Goal: Information Seeking & Learning: Find specific fact

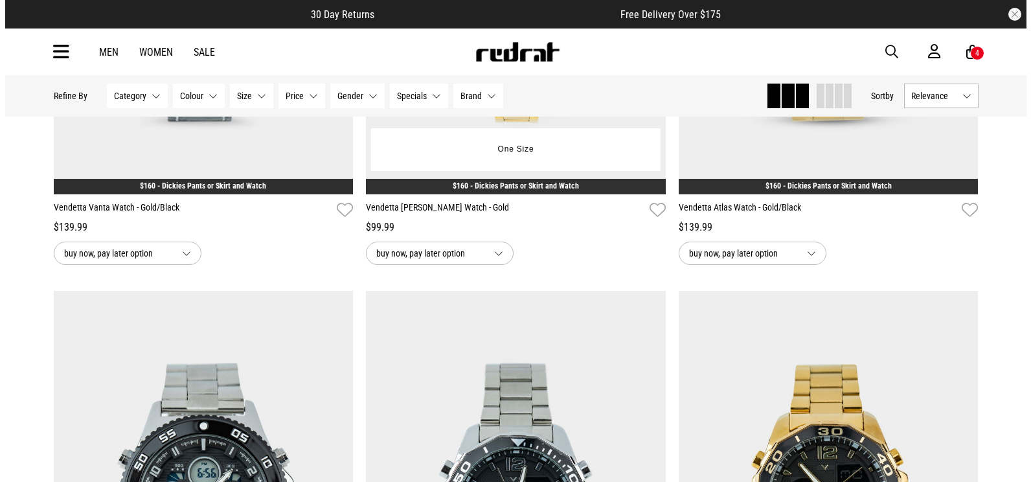
scroll to position [259, 0]
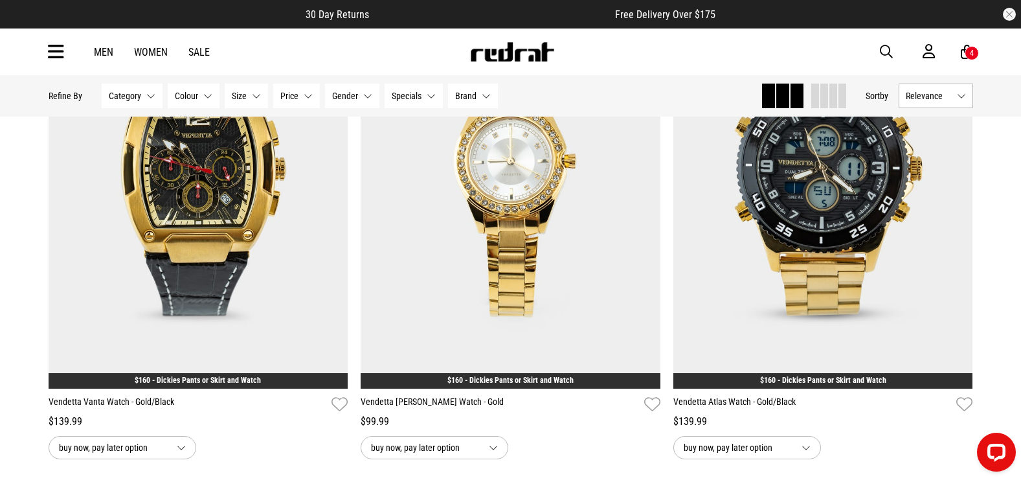
click at [54, 50] on icon at bounding box center [56, 51] width 16 height 21
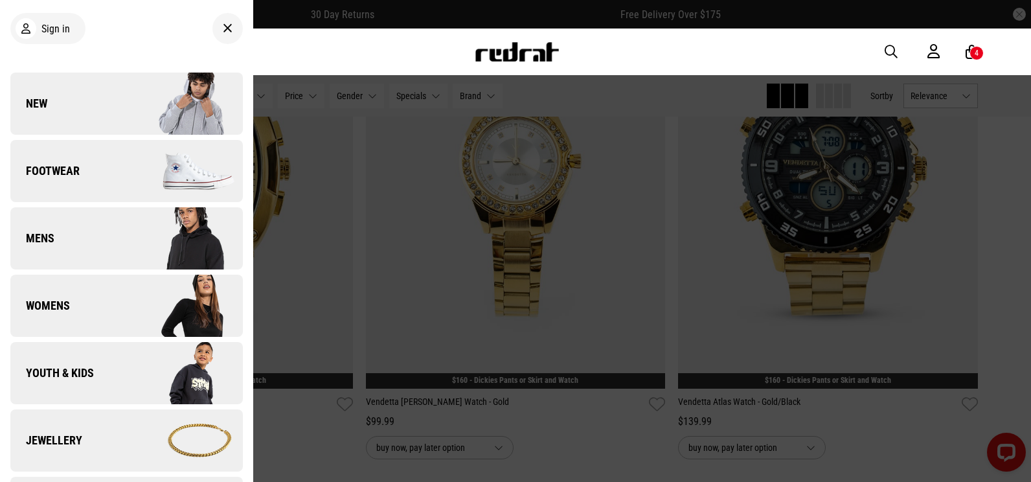
click at [85, 87] on link "New" at bounding box center [126, 104] width 232 height 62
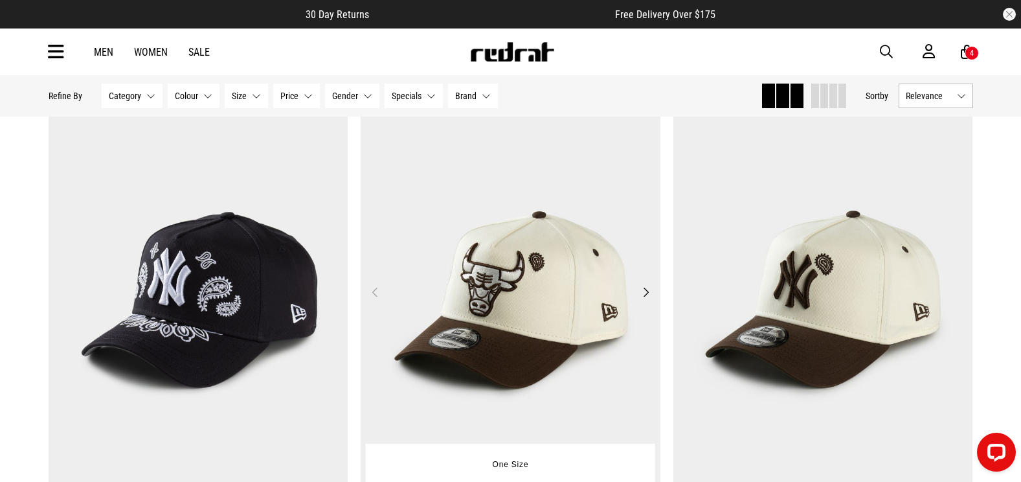
scroll to position [2848, 0]
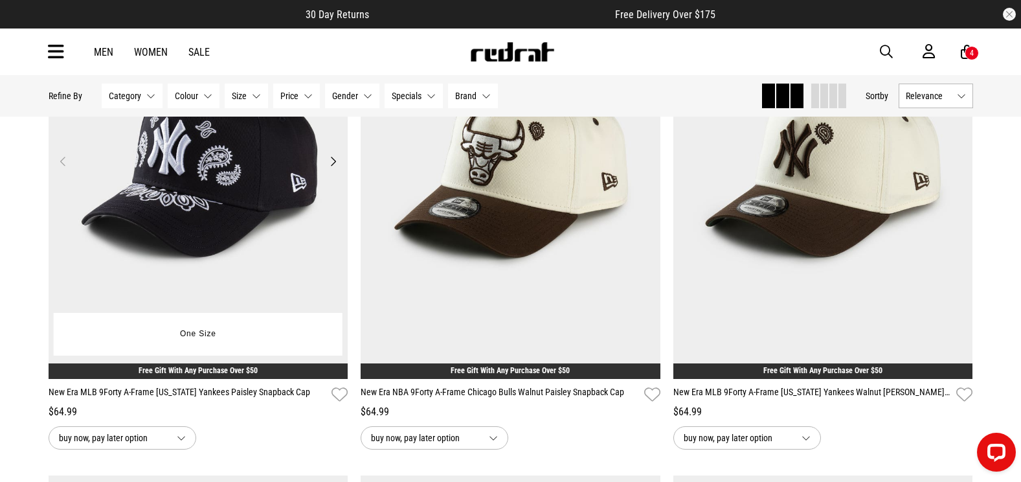
click at [273, 195] on img at bounding box center [199, 168] width 300 height 419
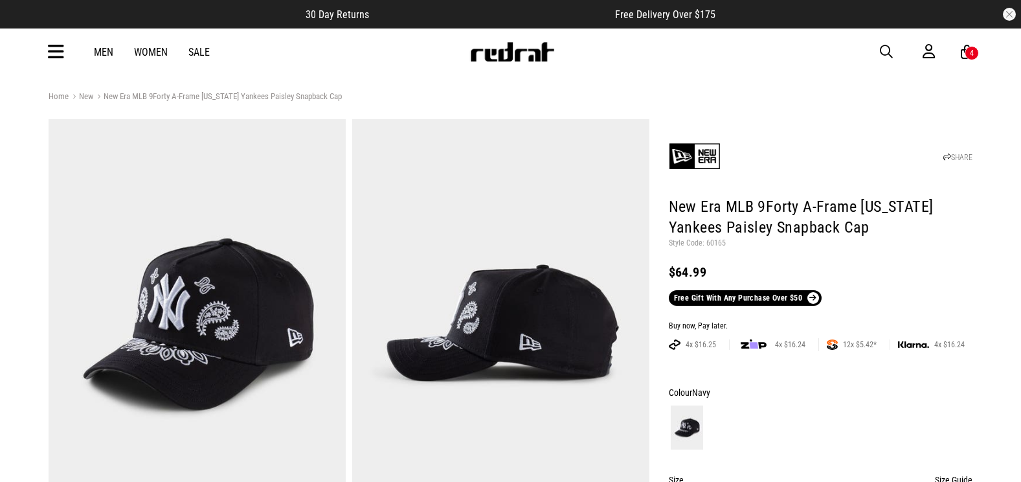
click at [715, 245] on p "Style Code: 60165" at bounding box center [821, 243] width 304 height 10
copy p "60165"
click at [887, 50] on span "button" at bounding box center [886, 52] width 13 height 16
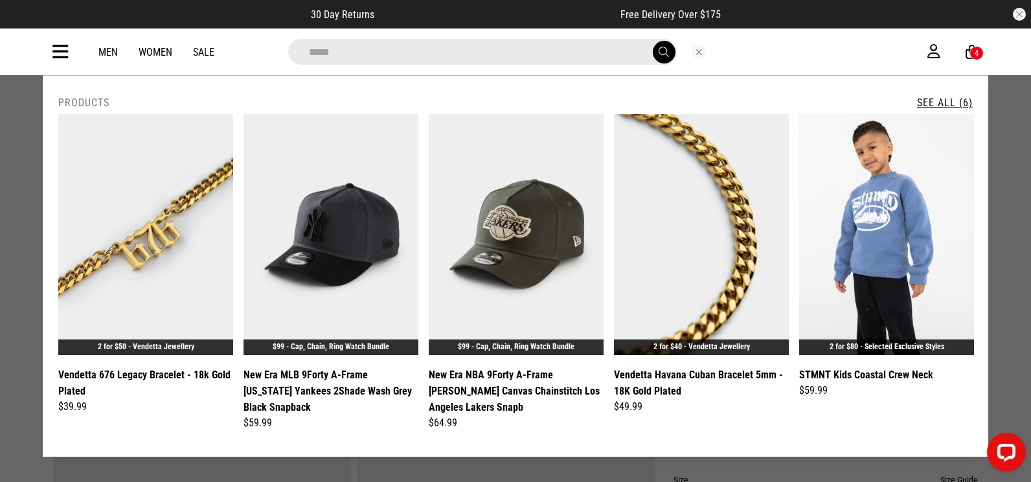
type input "*****"
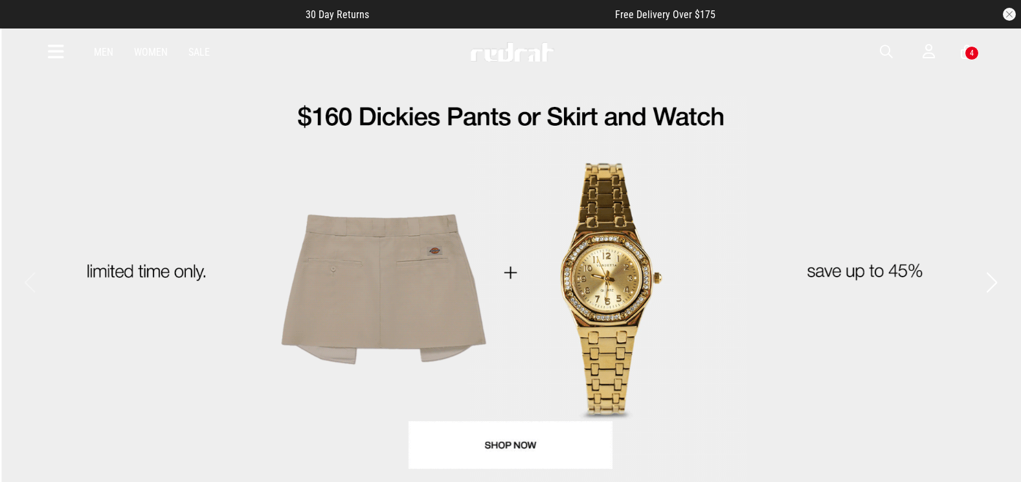
click at [54, 49] on icon at bounding box center [56, 51] width 16 height 21
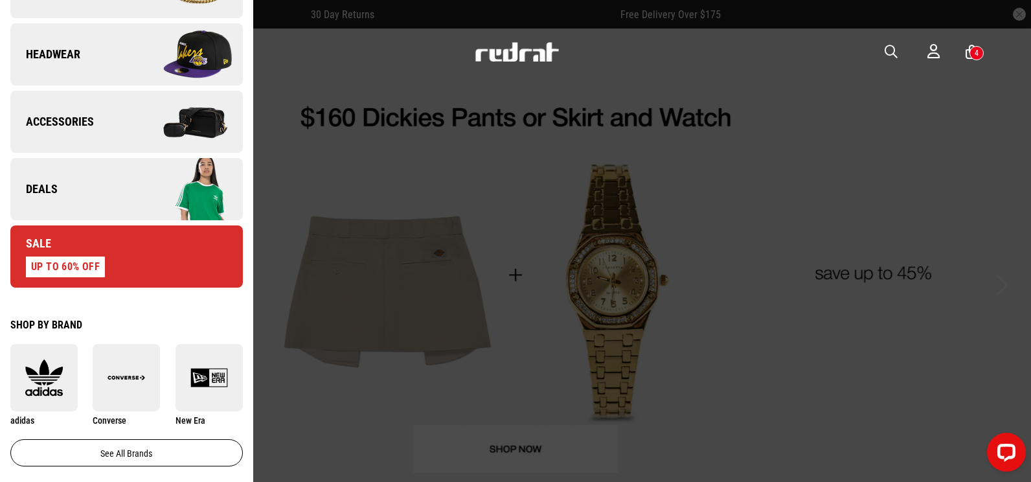
click at [127, 183] on img at bounding box center [184, 189] width 116 height 65
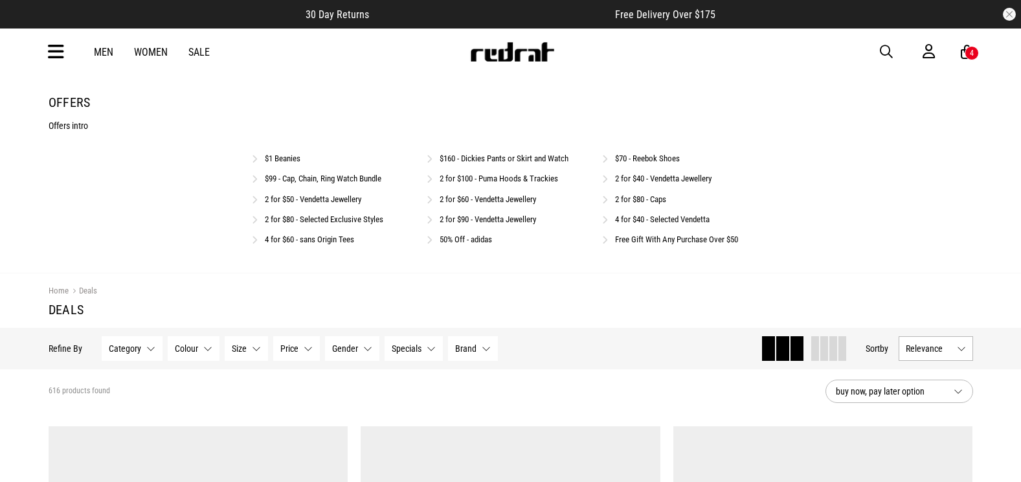
click at [711, 241] on link "Free Gift With Any Purchase Over $50" at bounding box center [676, 239] width 123 height 10
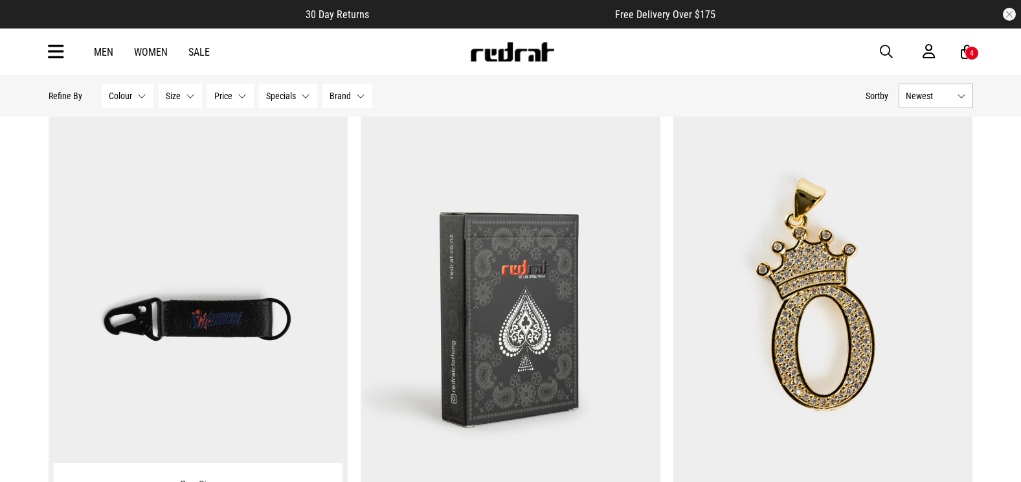
scroll to position [647, 0]
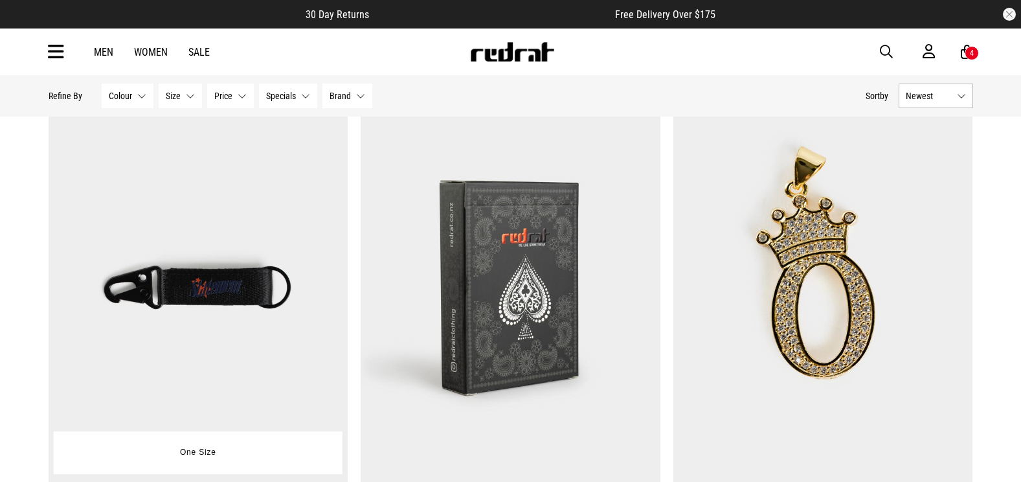
click at [197, 276] on img at bounding box center [199, 287] width 300 height 419
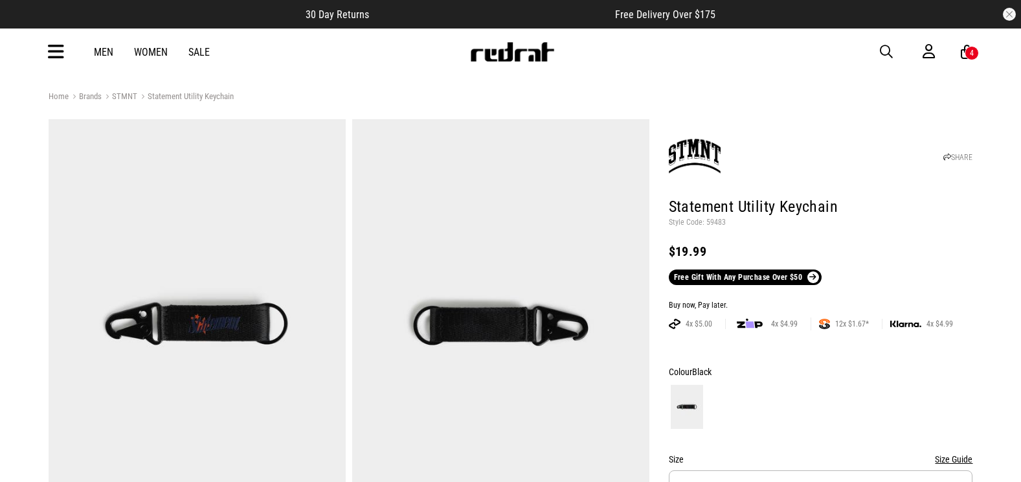
click at [715, 216] on h1 "Statement Utility Keychain" at bounding box center [821, 207] width 304 height 21
click at [711, 223] on p "Style Code: 59483" at bounding box center [821, 223] width 304 height 10
copy p "59483"
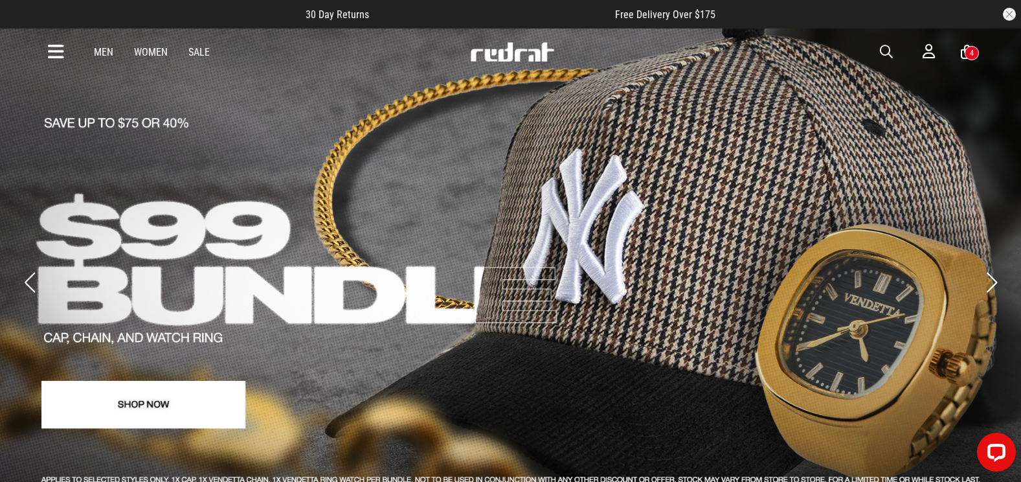
click at [63, 47] on icon at bounding box center [56, 51] width 16 height 21
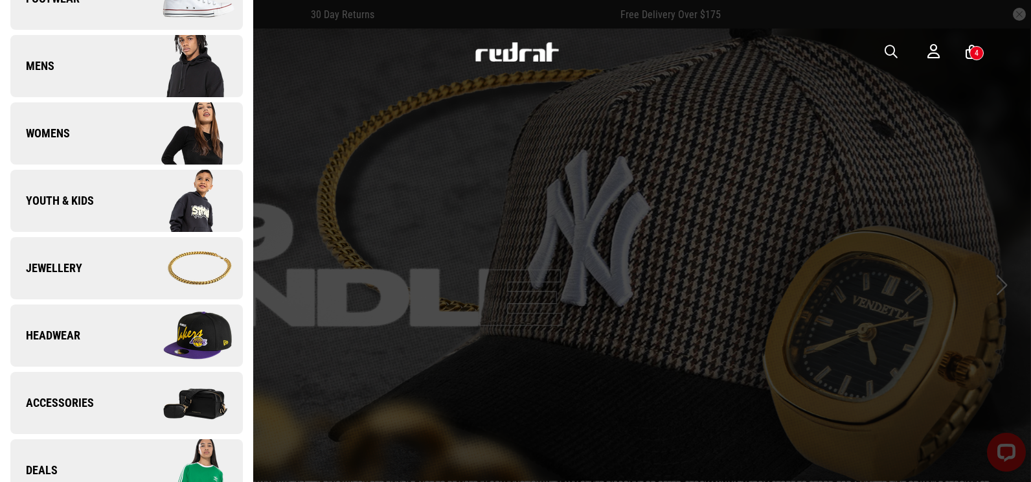
scroll to position [453, 0]
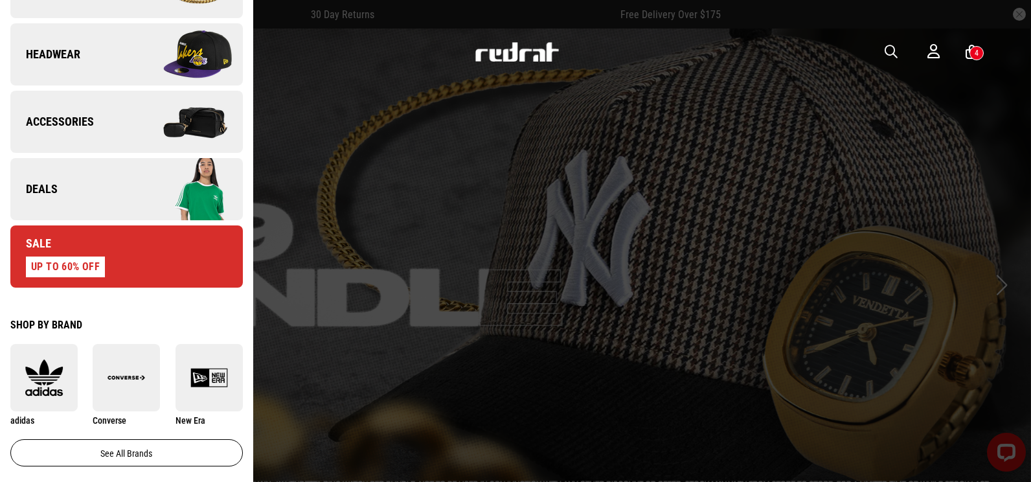
click at [137, 181] on img at bounding box center [184, 189] width 116 height 65
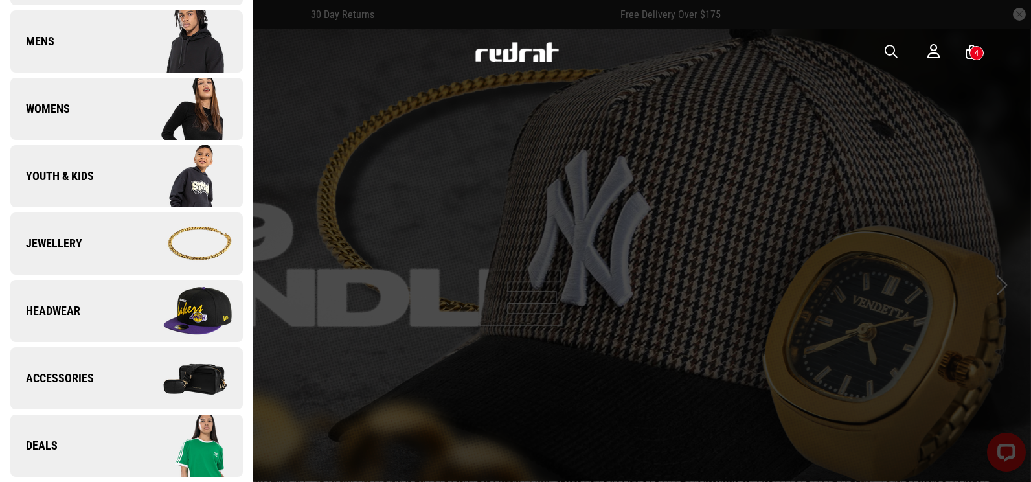
scroll to position [0, 0]
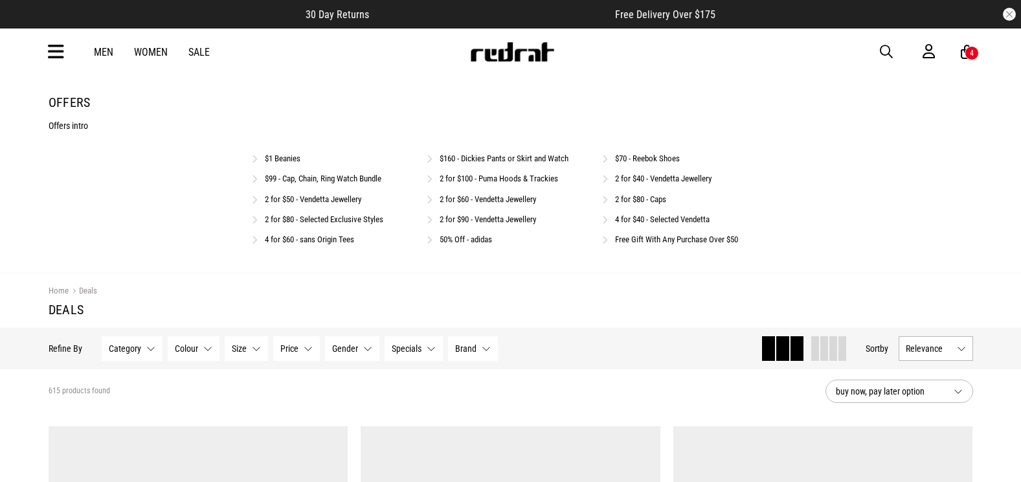
click at [654, 236] on link "Free Gift With Any Purchase Over $50" at bounding box center [676, 239] width 123 height 10
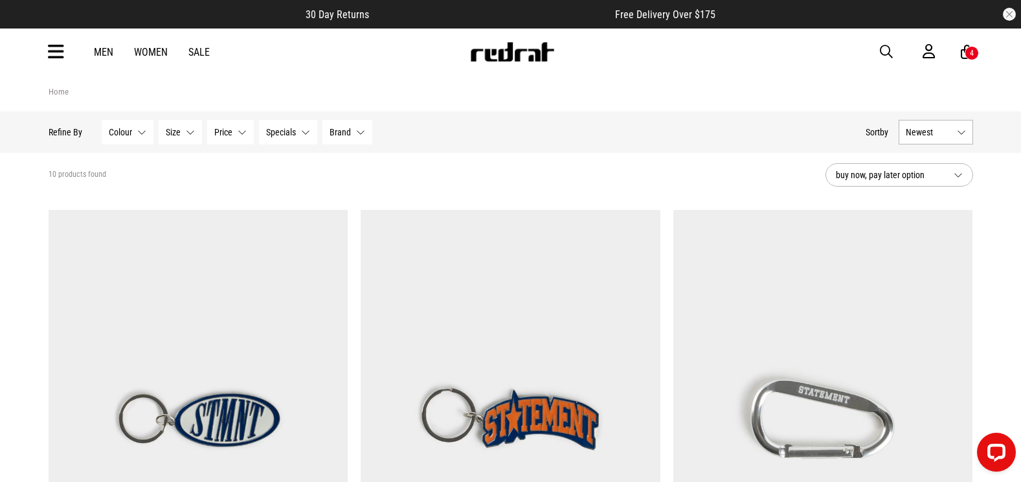
click at [506, 346] on img at bounding box center [511, 419] width 300 height 419
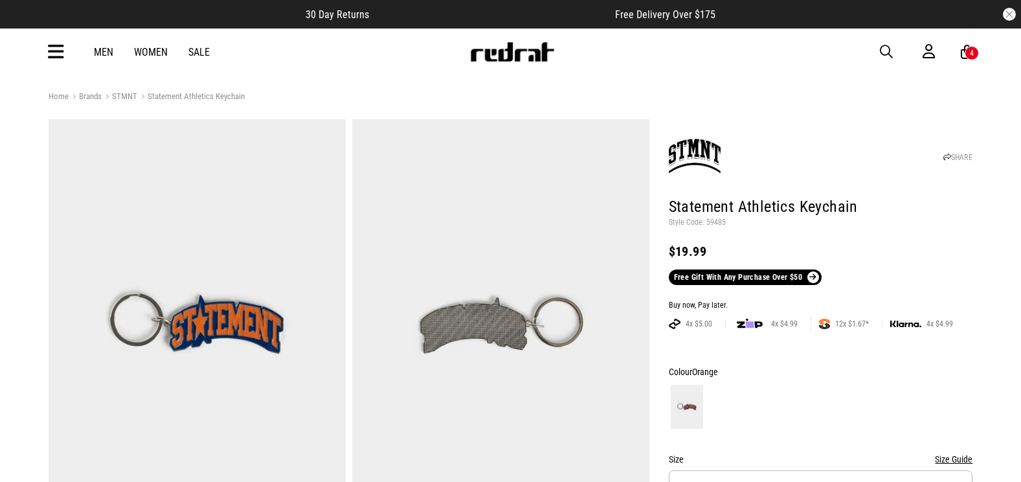
click at [708, 221] on p "Style Code: 59485" at bounding box center [821, 223] width 304 height 10
click at [59, 52] on icon at bounding box center [56, 51] width 16 height 21
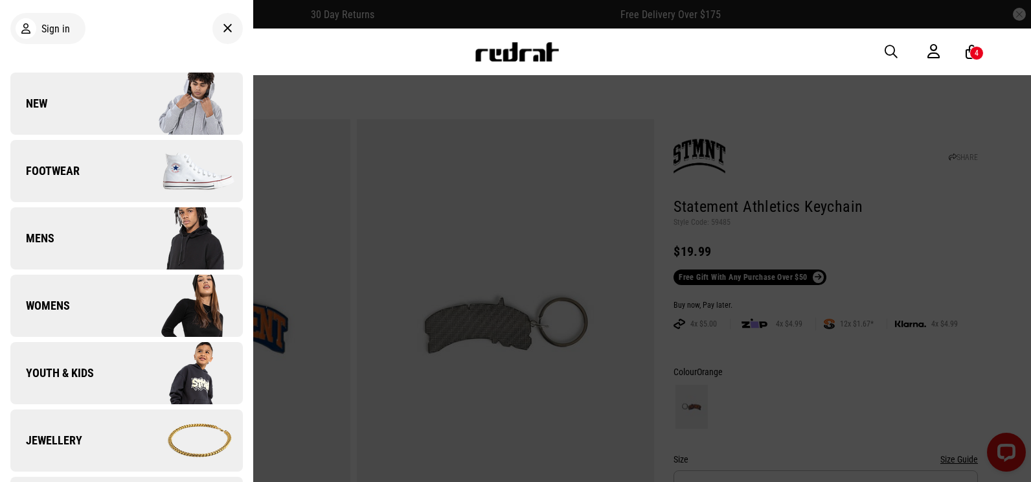
drag, startPoint x: 342, startPoint y: 65, endPoint x: 256, endPoint y: 6, distance: 104.0
click at [342, 65] on div "Men Women Sale Sign in New Back Footwear Back Footwear Mens Back Mens Womens Ba…" at bounding box center [515, 51] width 945 height 47
click at [598, 85] on div at bounding box center [515, 241] width 1031 height 482
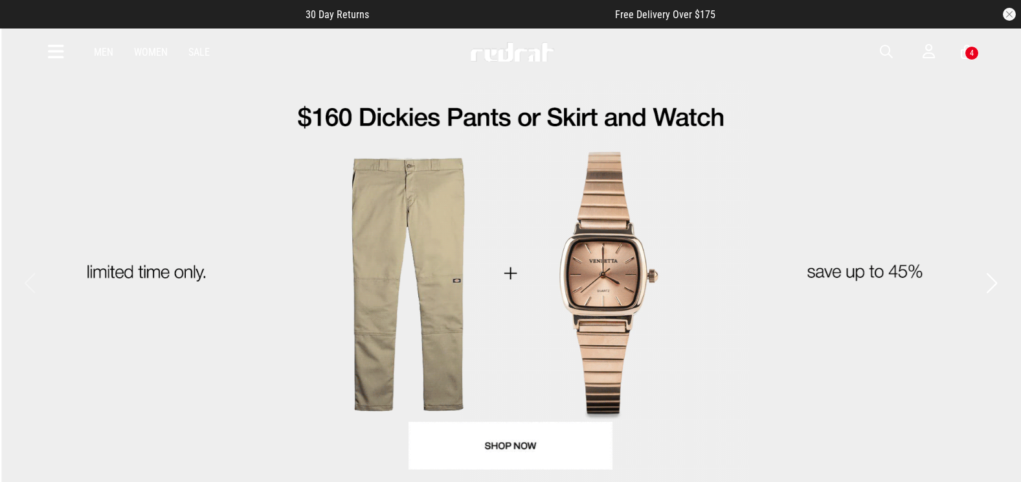
click at [885, 50] on span "button" at bounding box center [886, 52] width 13 height 16
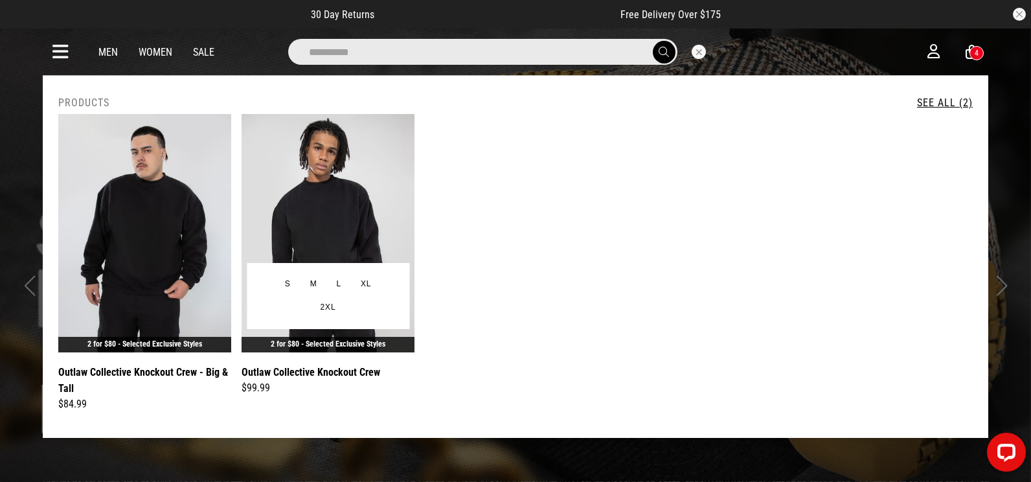
type input "**********"
click at [373, 192] on img at bounding box center [327, 233] width 173 height 238
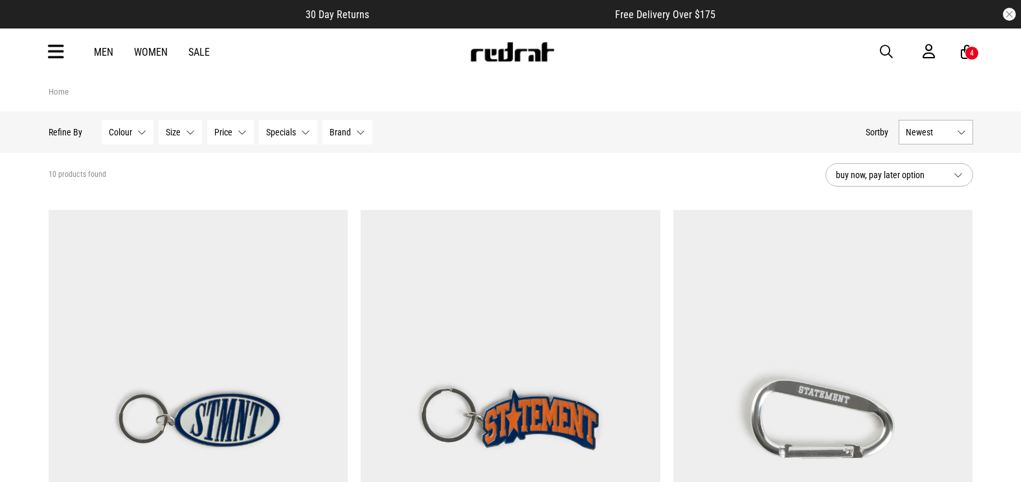
click at [296, 268] on img at bounding box center [199, 419] width 300 height 419
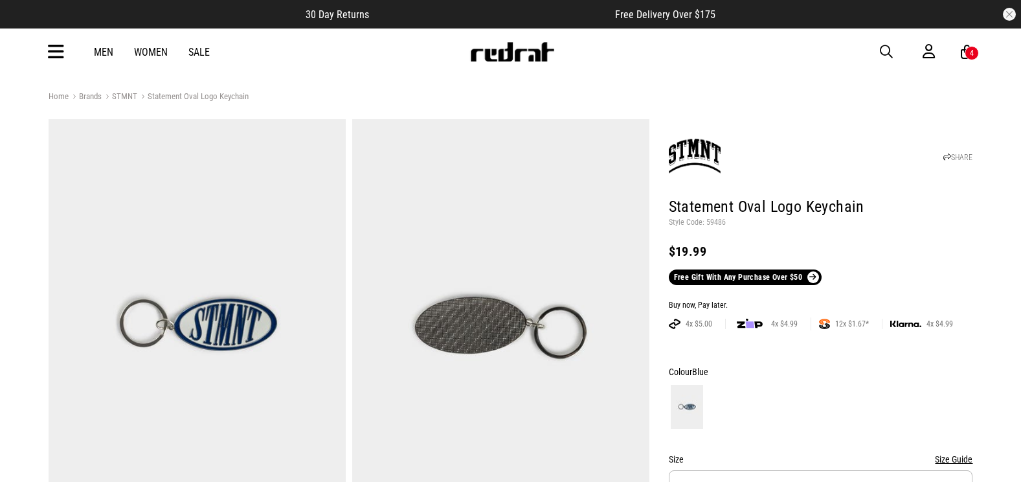
click at [713, 222] on p "Style Code: 59486" at bounding box center [821, 223] width 304 height 10
copy p "59486"
click at [55, 56] on icon at bounding box center [56, 51] width 16 height 21
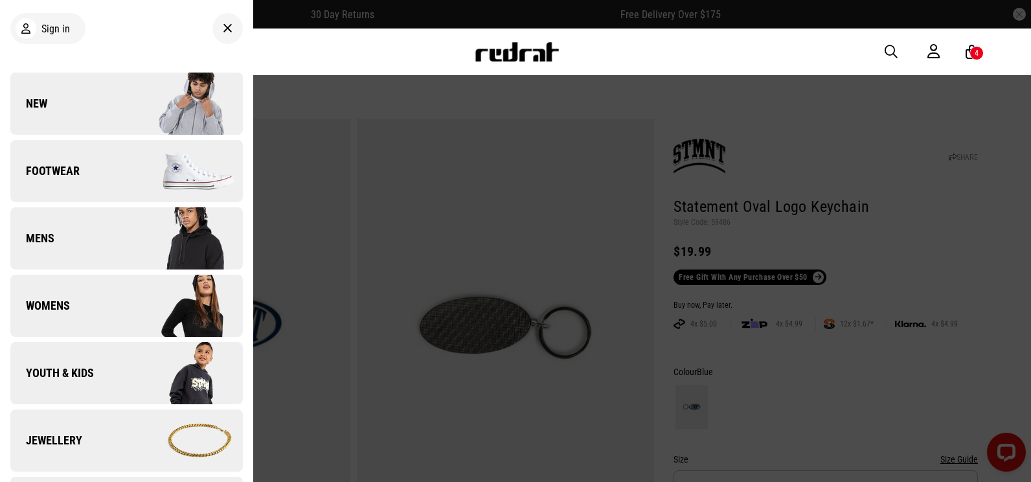
click at [84, 93] on link "New" at bounding box center [126, 104] width 232 height 62
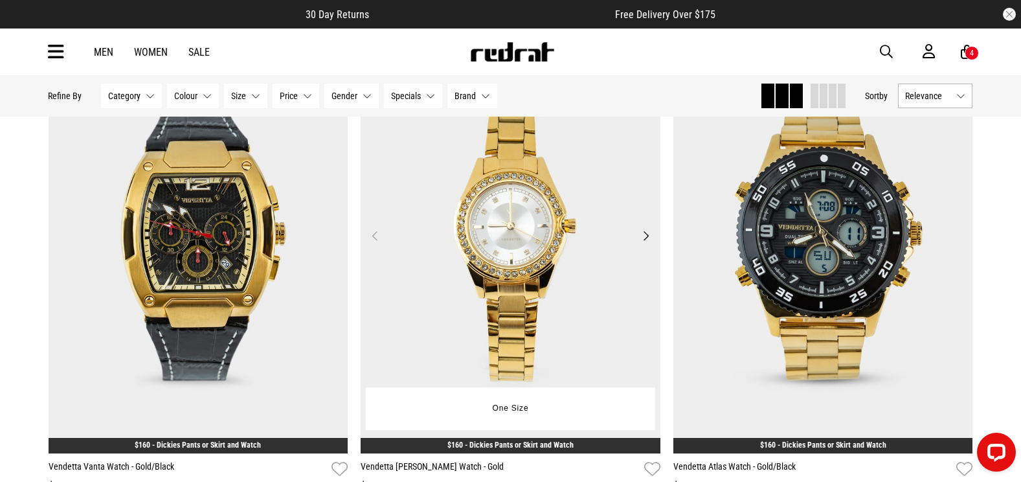
click at [504, 237] on img at bounding box center [511, 243] width 300 height 419
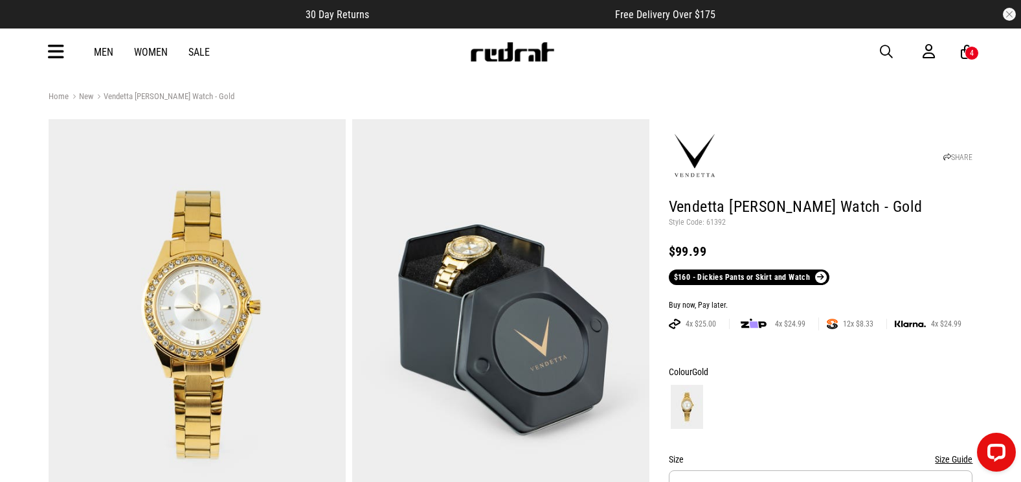
click at [882, 56] on span "button" at bounding box center [886, 52] width 13 height 16
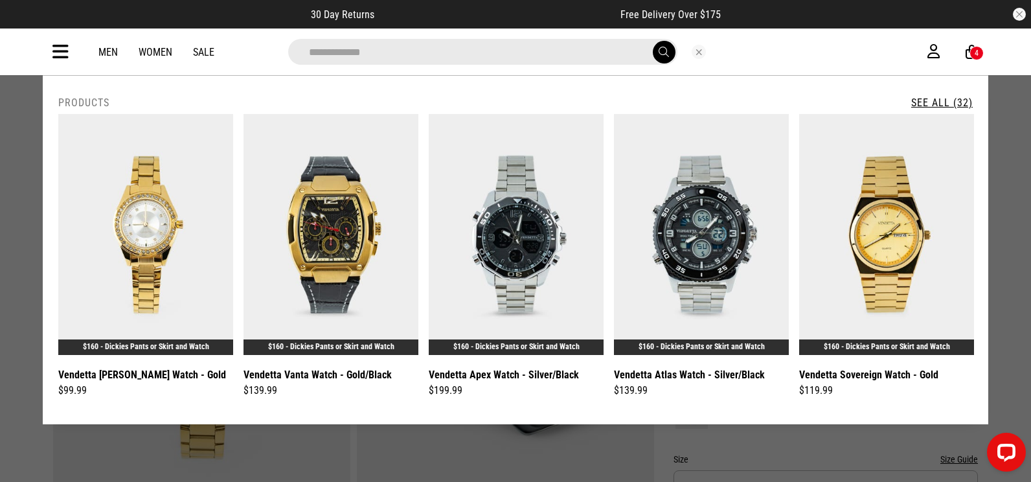
type input "**********"
click at [955, 99] on link "See All (32)" at bounding box center [941, 102] width 61 height 12
